Goal: Task Accomplishment & Management: Manage account settings

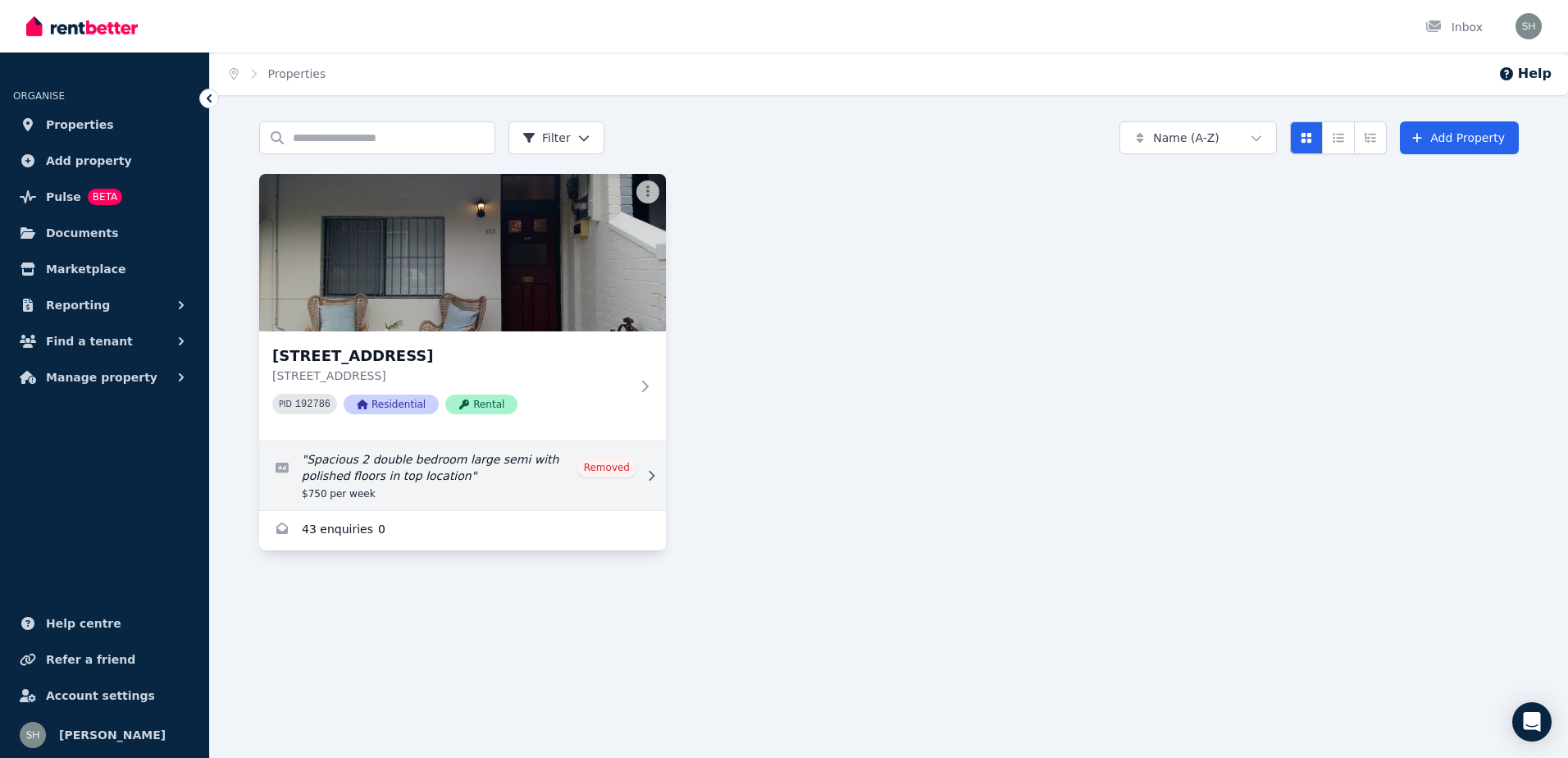
click at [653, 479] on icon at bounding box center [651, 476] width 17 height 12
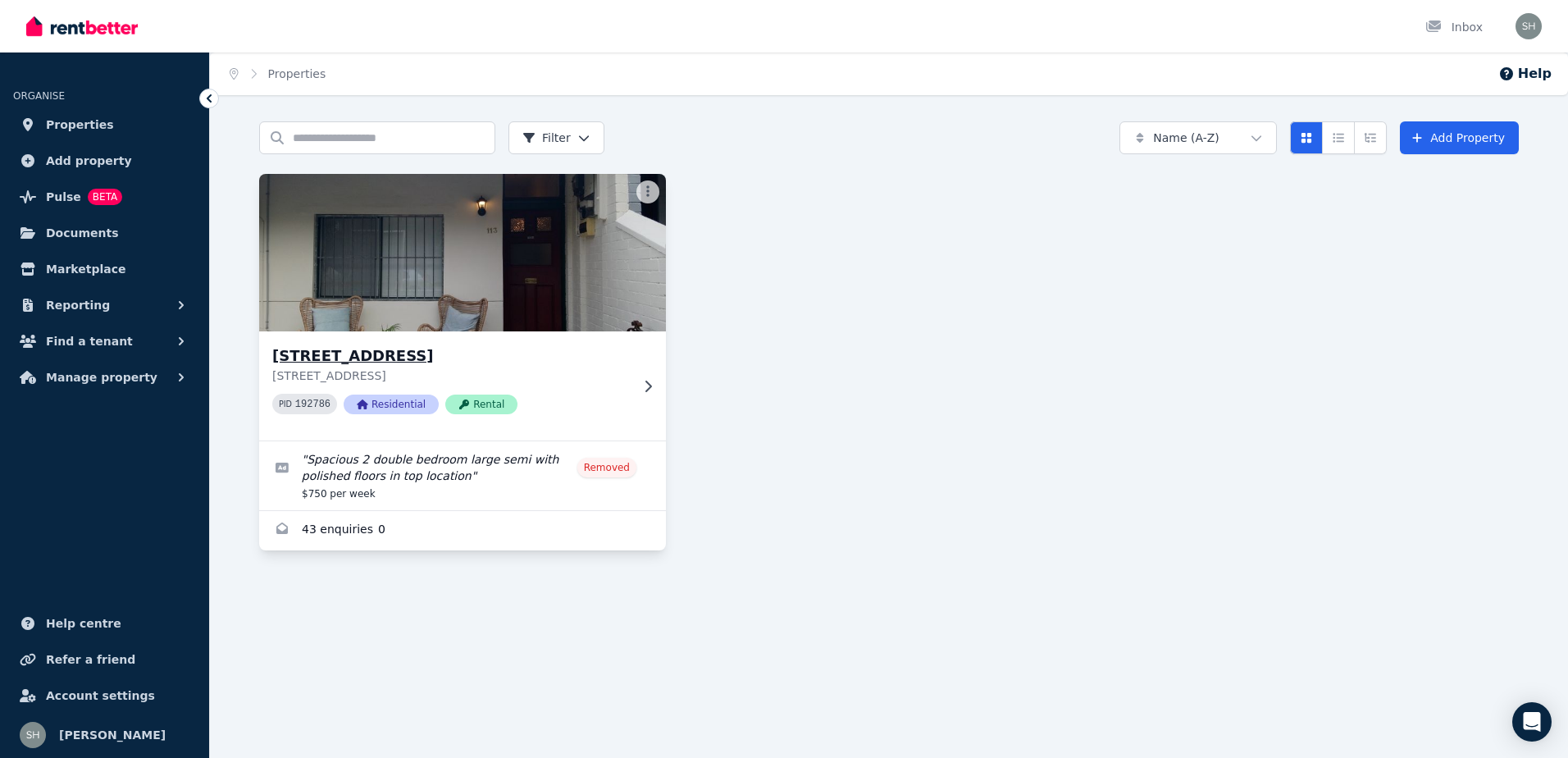
click at [642, 382] on icon at bounding box center [647, 385] width 17 height 13
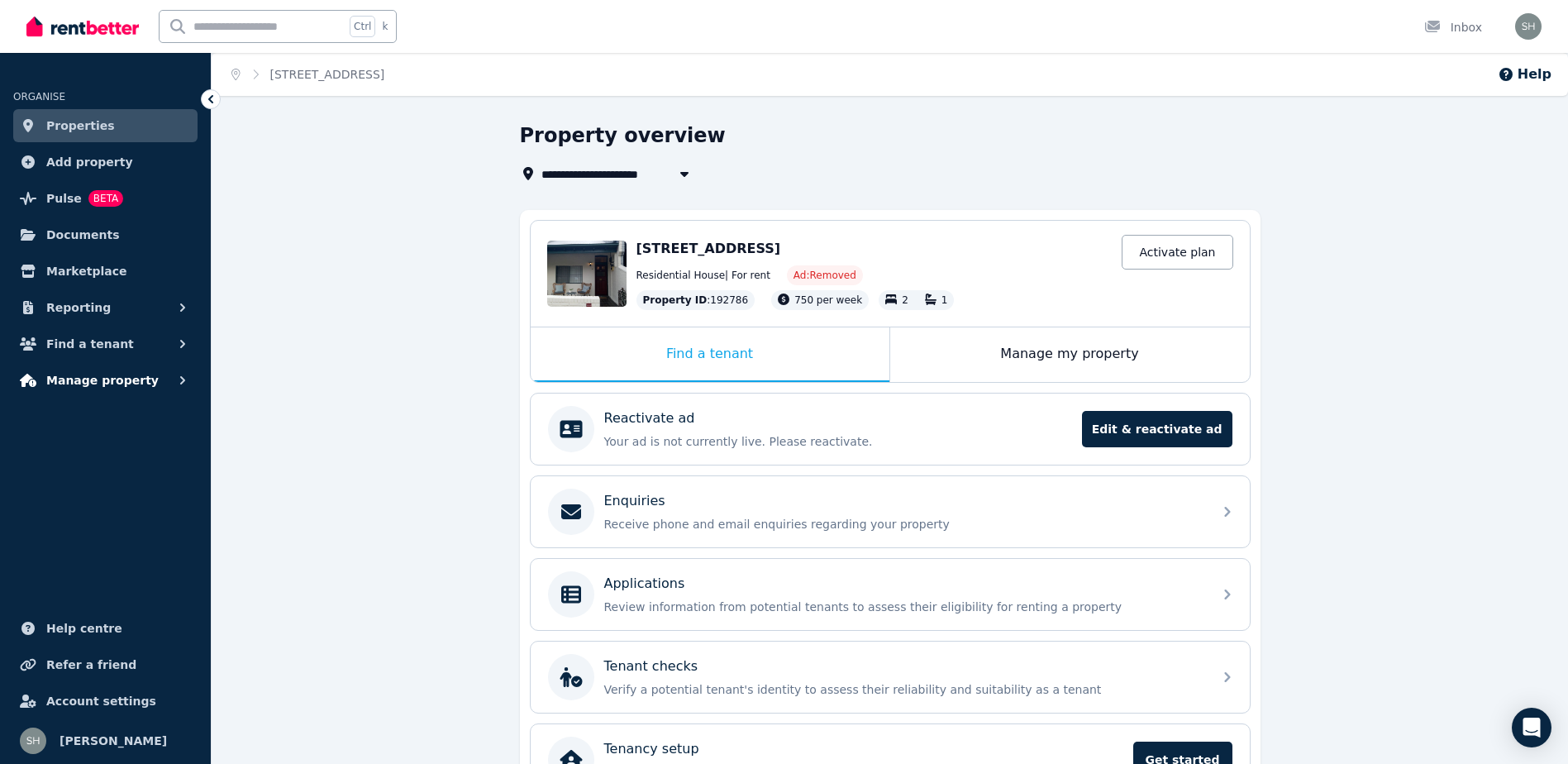
click at [111, 373] on span "Manage property" at bounding box center [103, 381] width 113 height 20
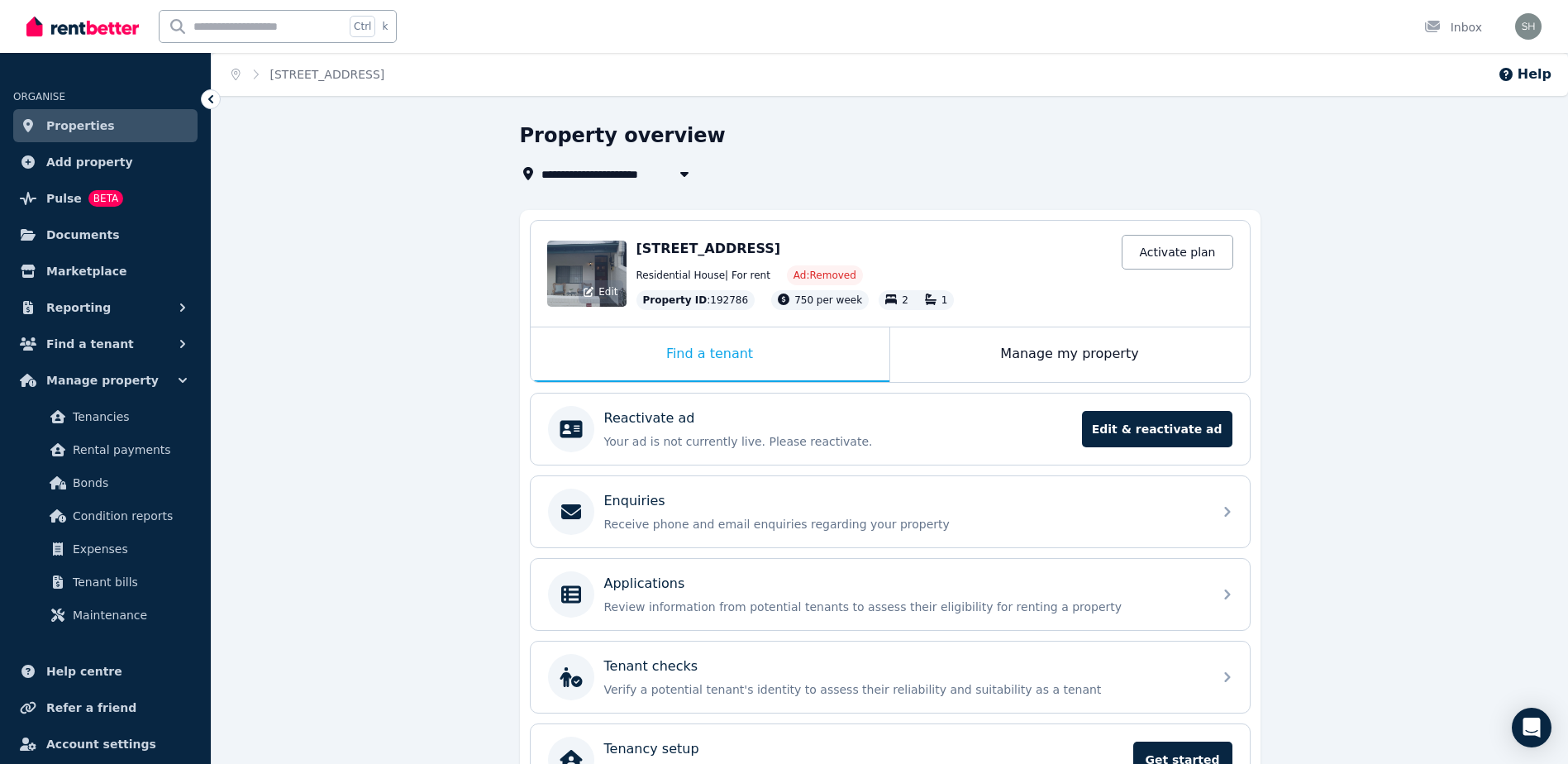
click at [596, 262] on div "Edit" at bounding box center [587, 273] width 79 height 66
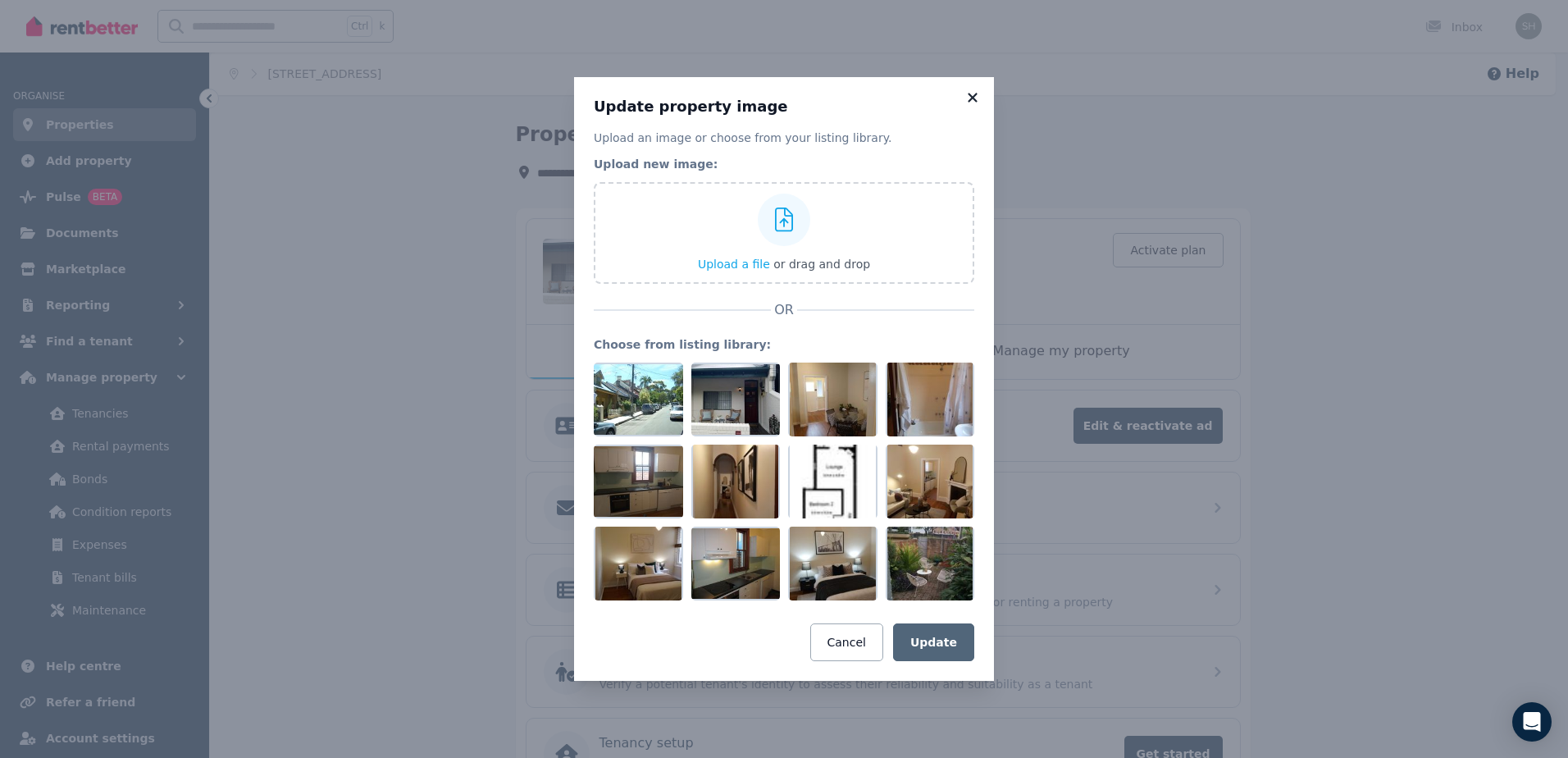
click at [973, 95] on icon at bounding box center [972, 97] width 17 height 15
